Goal: Navigation & Orientation: Find specific page/section

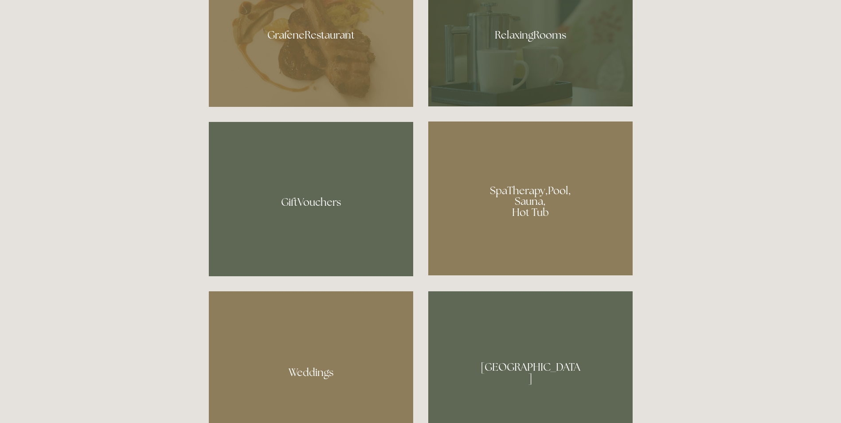
scroll to position [665, 0]
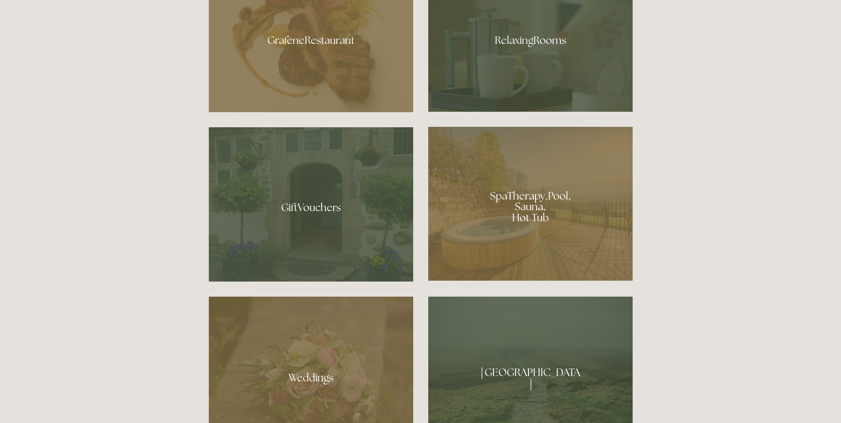
click at [547, 248] on div at bounding box center [530, 204] width 204 height 154
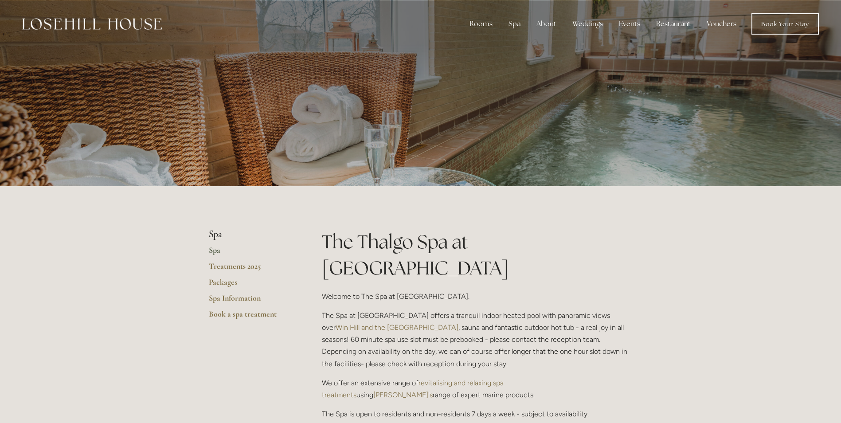
click at [563, 91] on p at bounding box center [420, 92] width 395 height 35
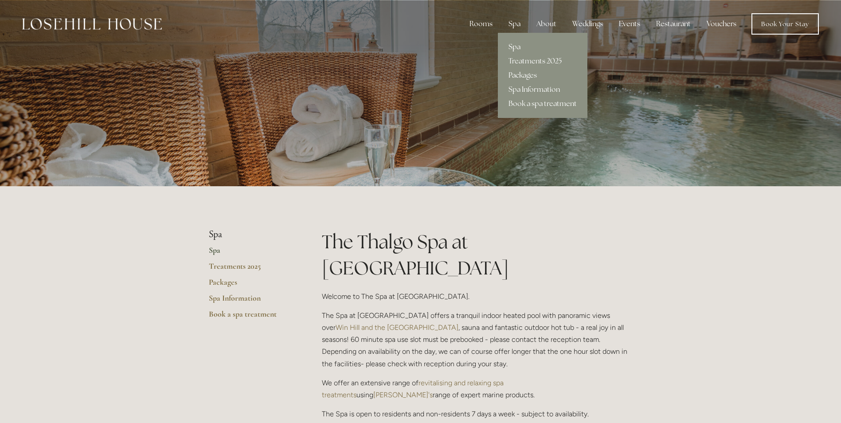
click at [517, 44] on link "Spa" at bounding box center [543, 47] width 90 height 14
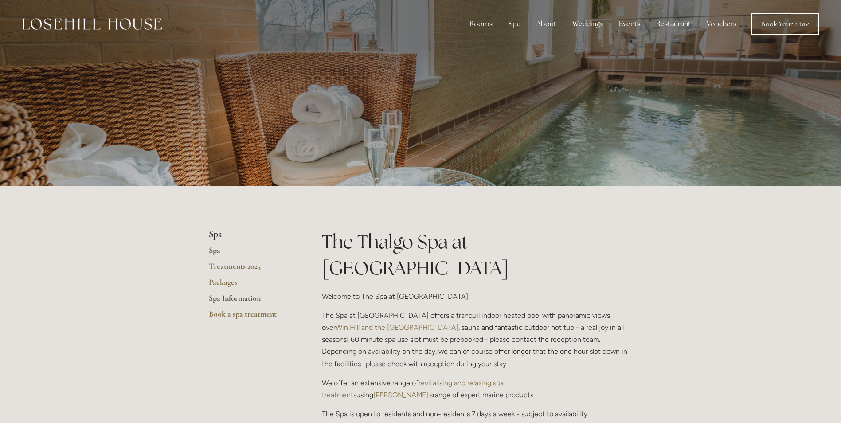
click at [239, 296] on link "Spa Information" at bounding box center [251, 301] width 85 height 16
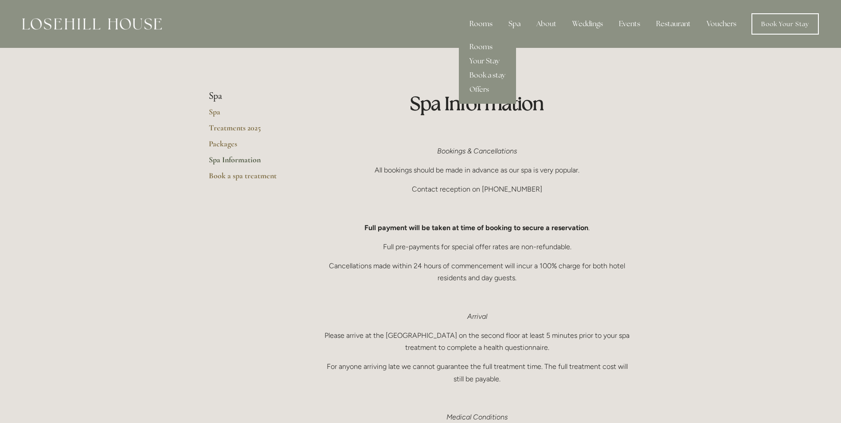
click at [478, 25] on div "Rooms" at bounding box center [480, 24] width 37 height 18
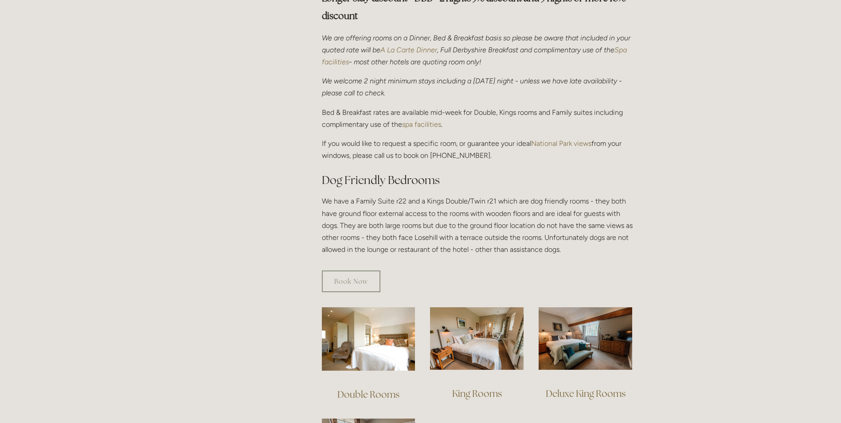
scroll to position [488, 0]
